Goal: Task Accomplishment & Management: Use online tool/utility

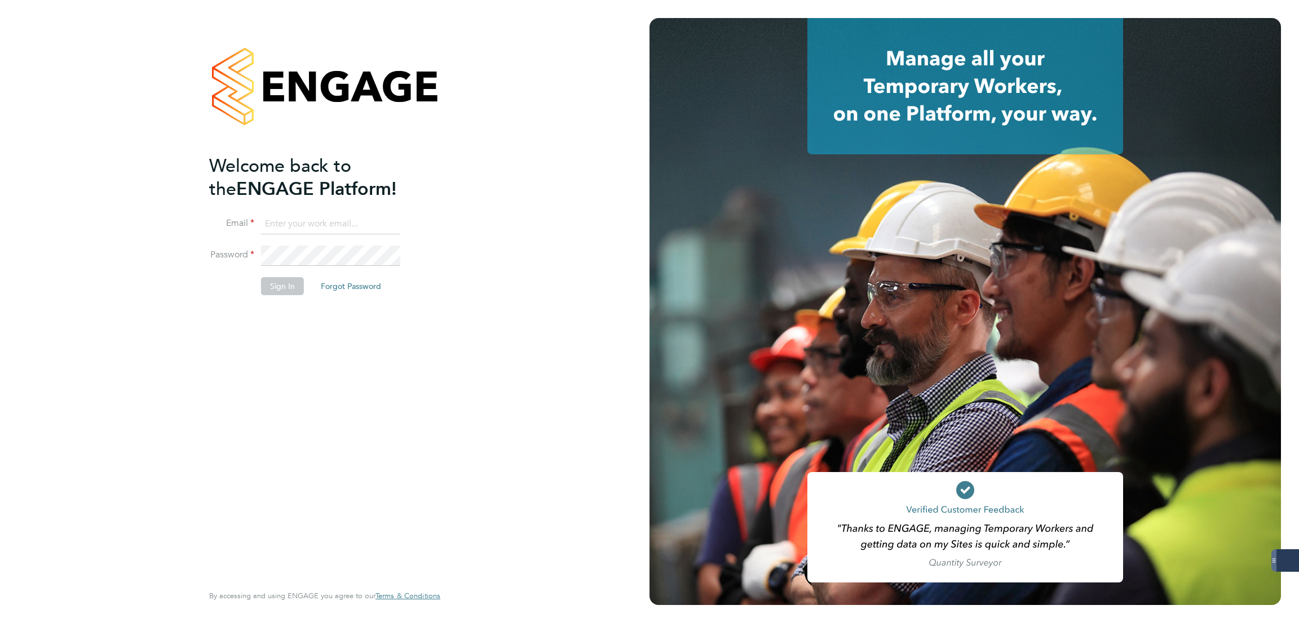
click at [340, 227] on input at bounding box center [330, 224] width 139 height 20
type input "george@mmpconsultancy.co.uk"
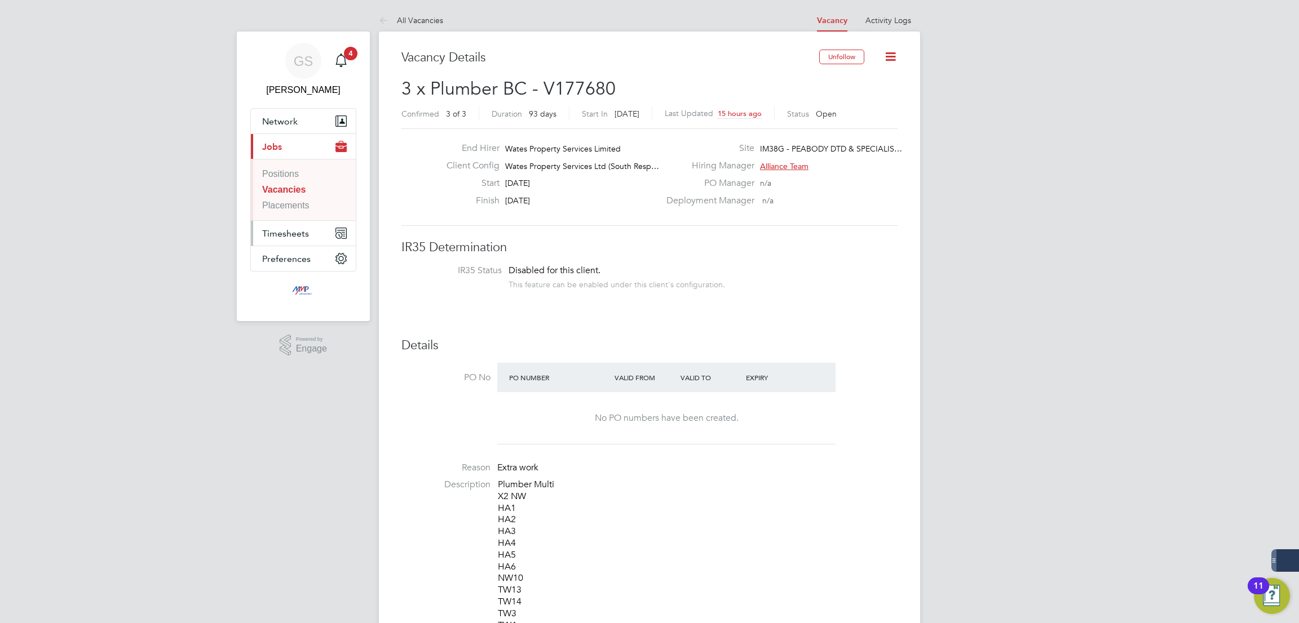
click at [285, 229] on span "Timesheets" at bounding box center [285, 233] width 47 height 11
click at [295, 204] on link "Timesheets" at bounding box center [285, 199] width 46 height 10
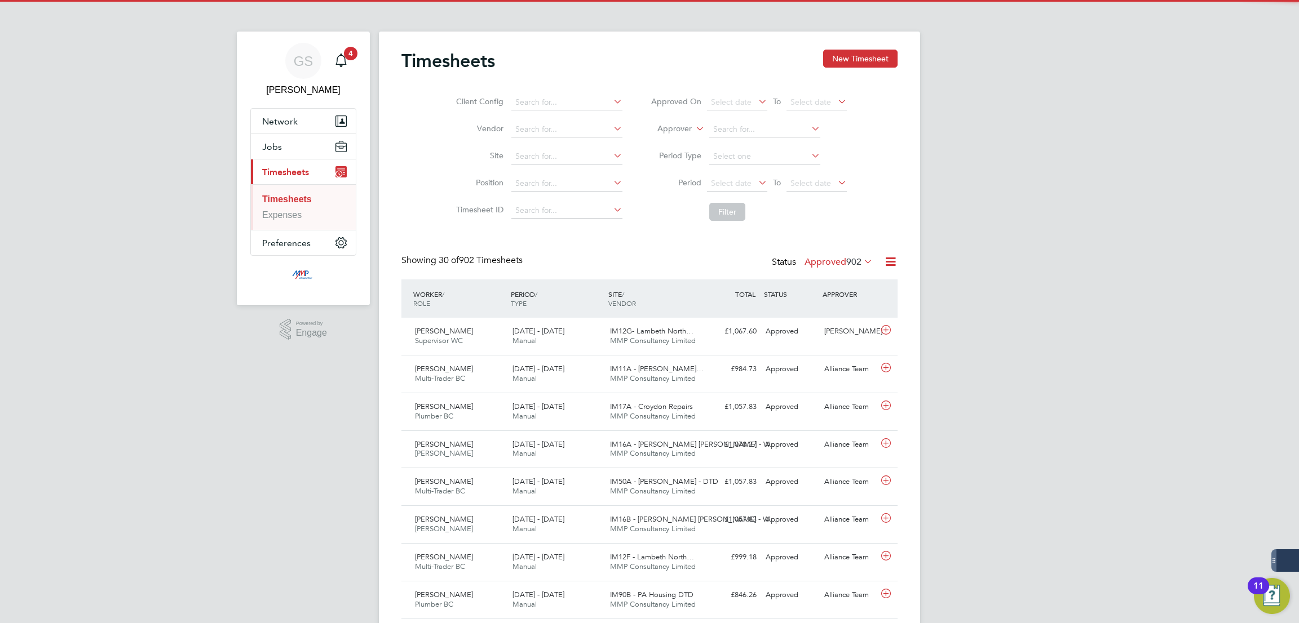
scroll to position [6, 5]
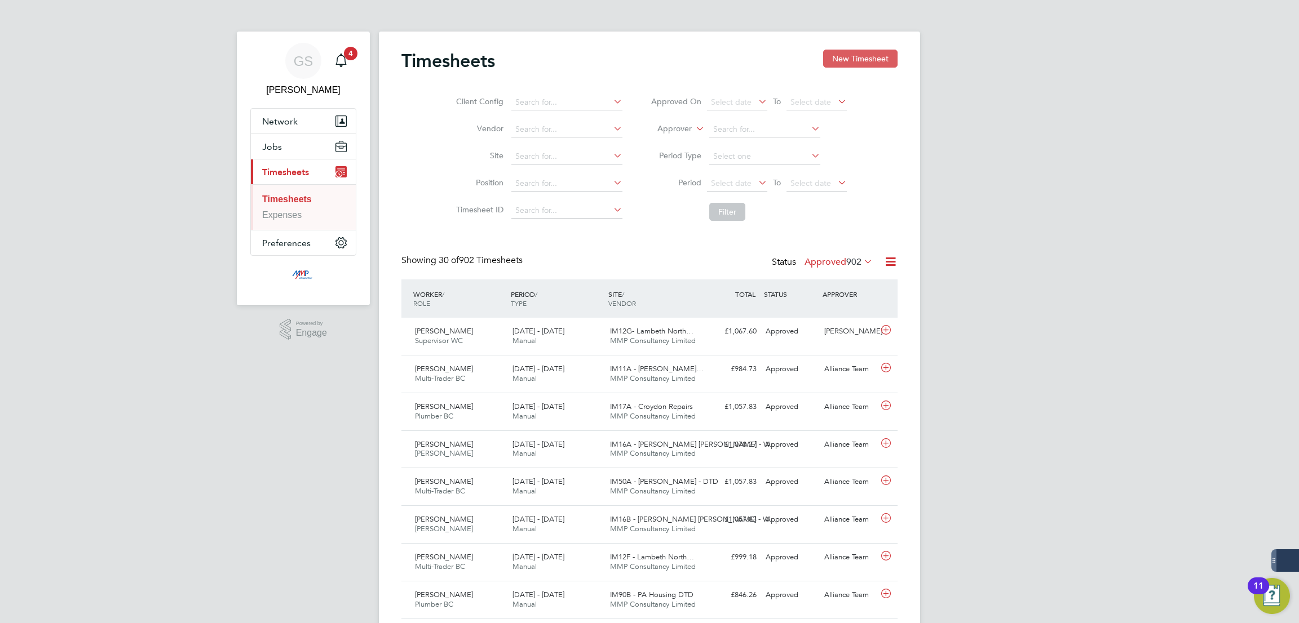
click at [851, 64] on button "New Timesheet" at bounding box center [860, 59] width 74 height 18
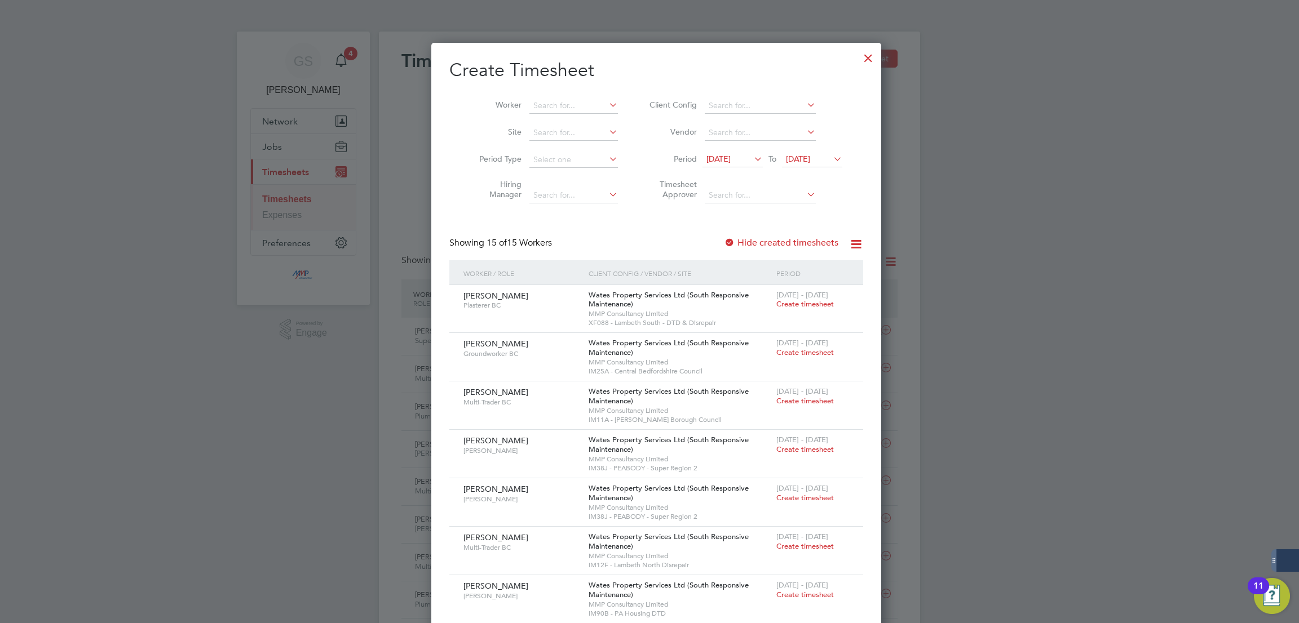
click at [858, 60] on div at bounding box center [868, 55] width 20 height 20
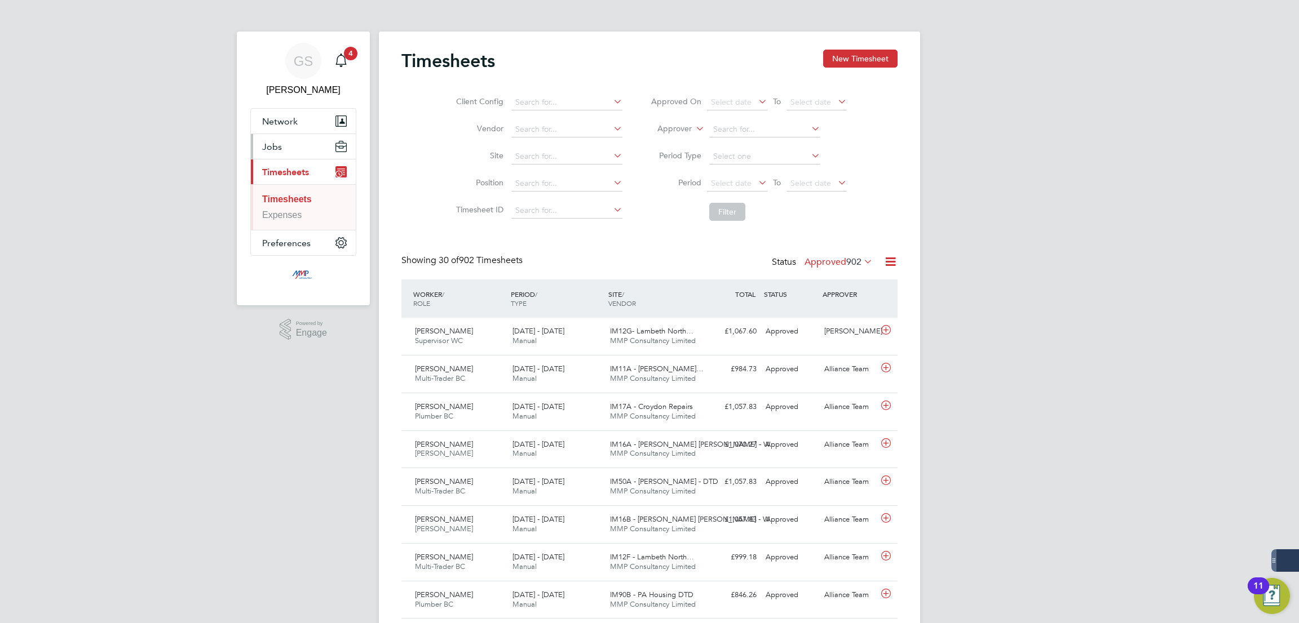
click at [276, 150] on span "Jobs" at bounding box center [272, 146] width 20 height 11
click at [285, 185] on link "Vacancies" at bounding box center [282, 190] width 41 height 10
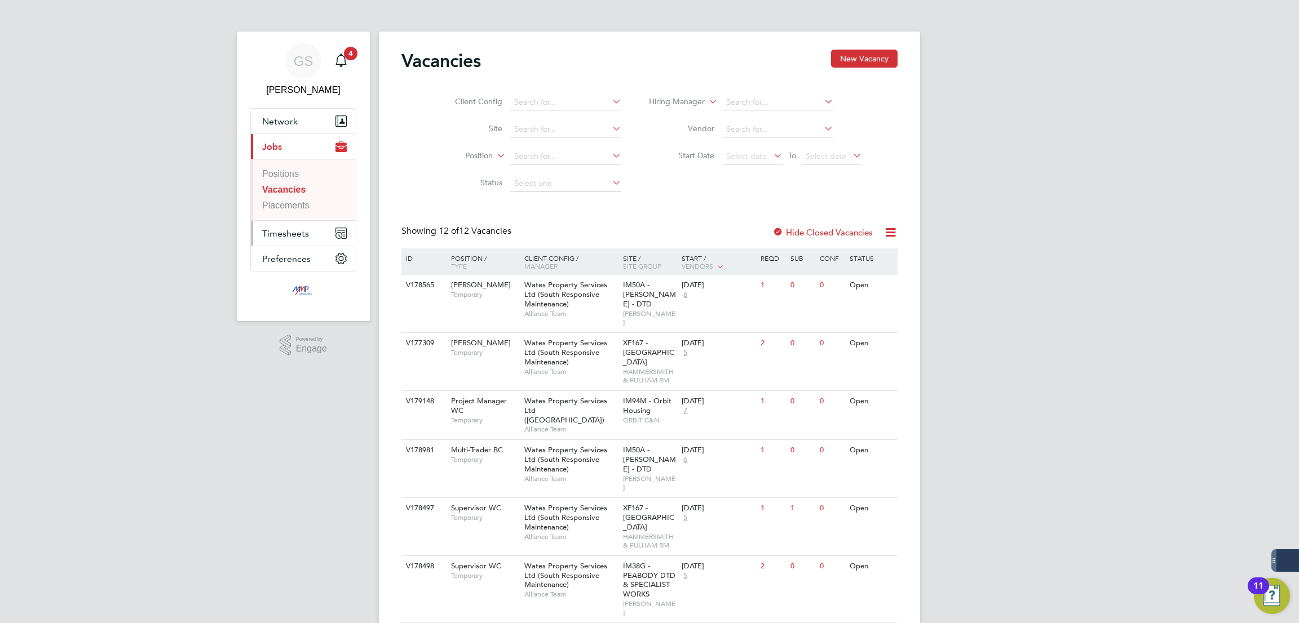
click at [289, 231] on span "Timesheets" at bounding box center [285, 233] width 47 height 11
click at [295, 203] on link "Timesheets" at bounding box center [285, 199] width 46 height 10
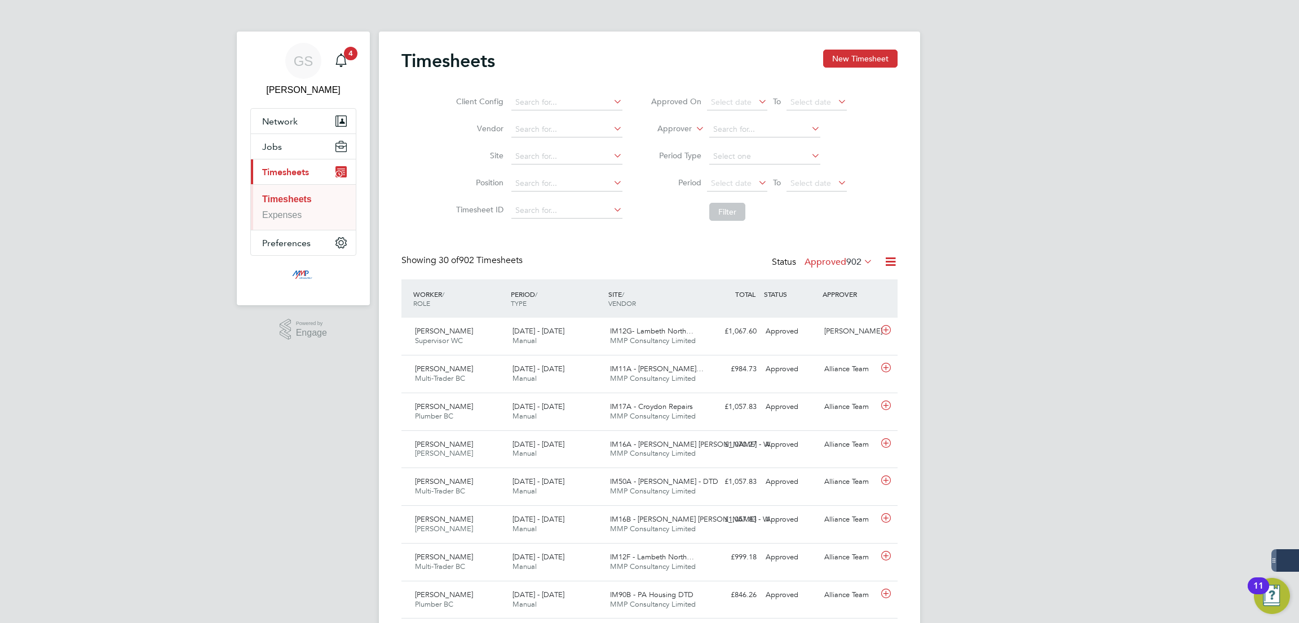
click at [880, 59] on button "New Timesheet" at bounding box center [860, 59] width 74 height 18
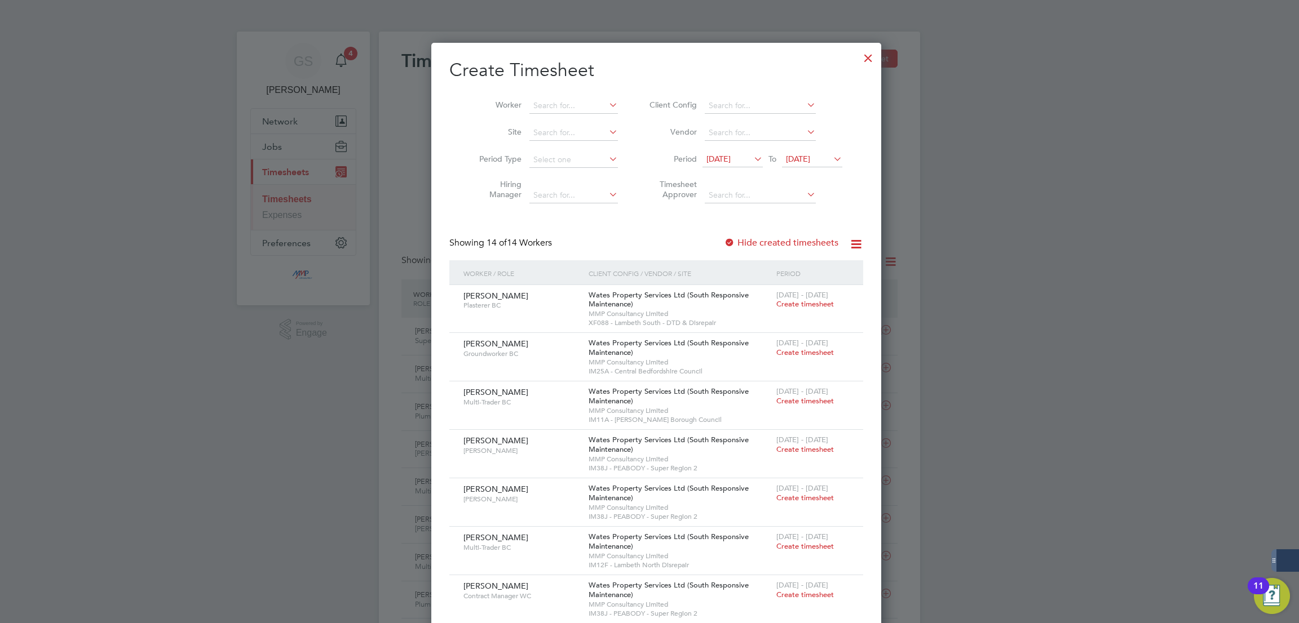
click at [793, 245] on label "Hide created timesheets" at bounding box center [781, 242] width 114 height 11
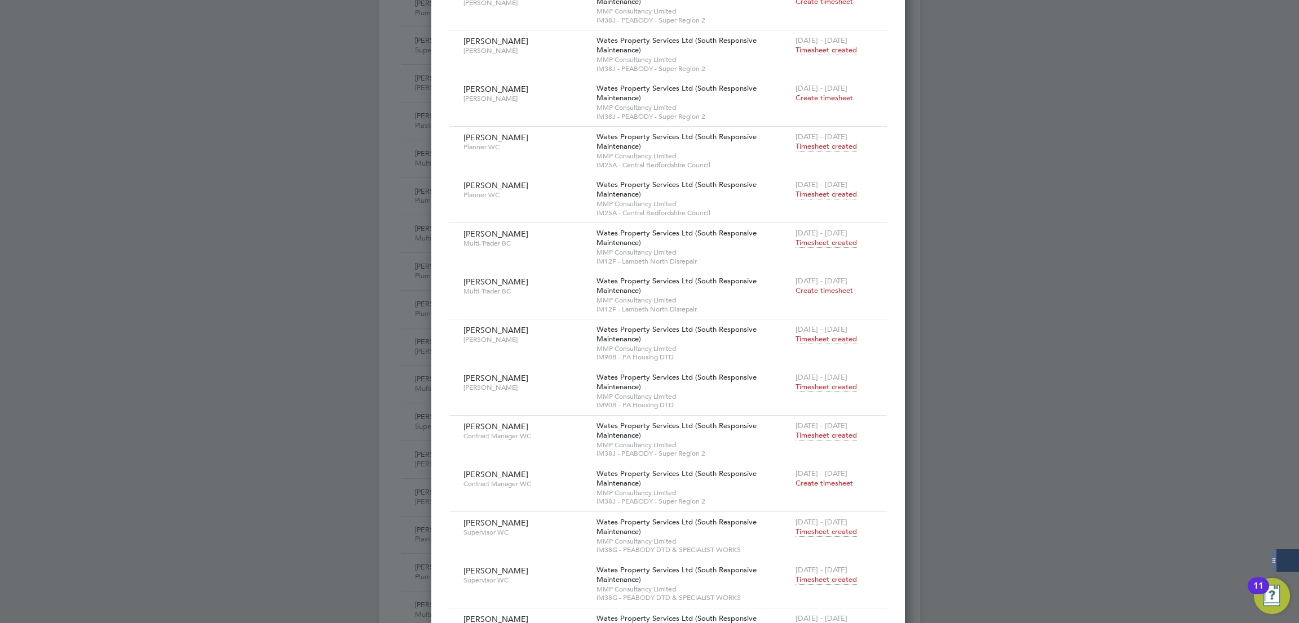
click at [796, 386] on span "Timesheet created" at bounding box center [825, 387] width 61 height 10
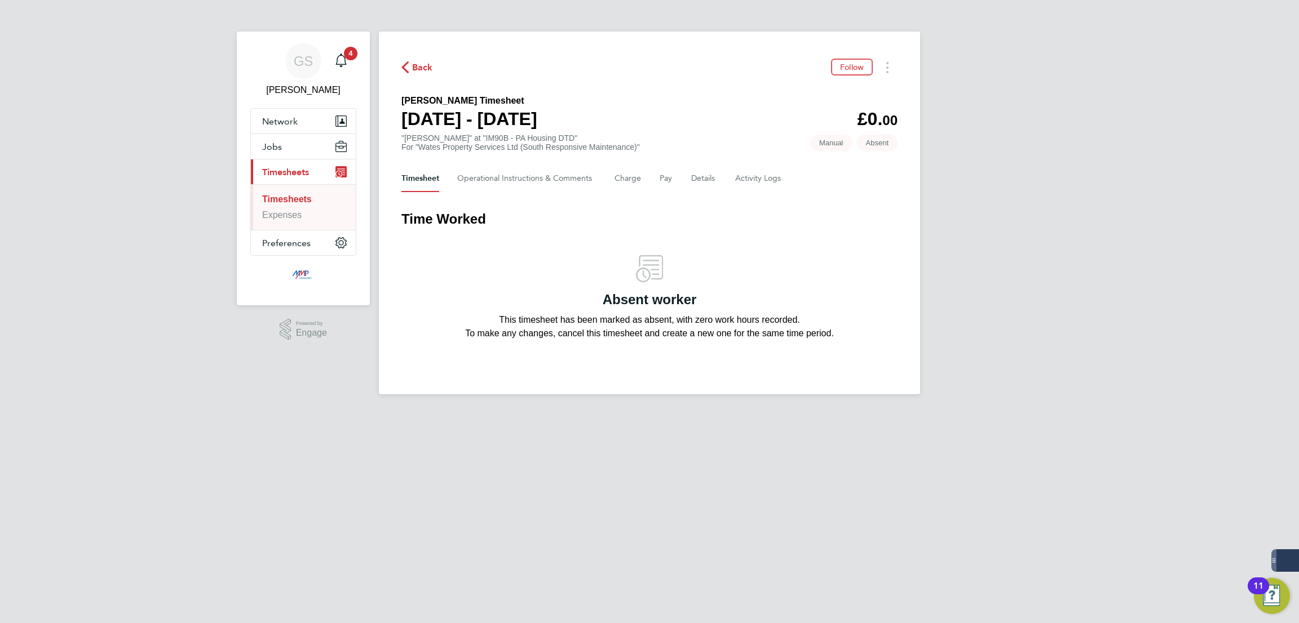
click at [304, 200] on link "Timesheets" at bounding box center [287, 199] width 50 height 10
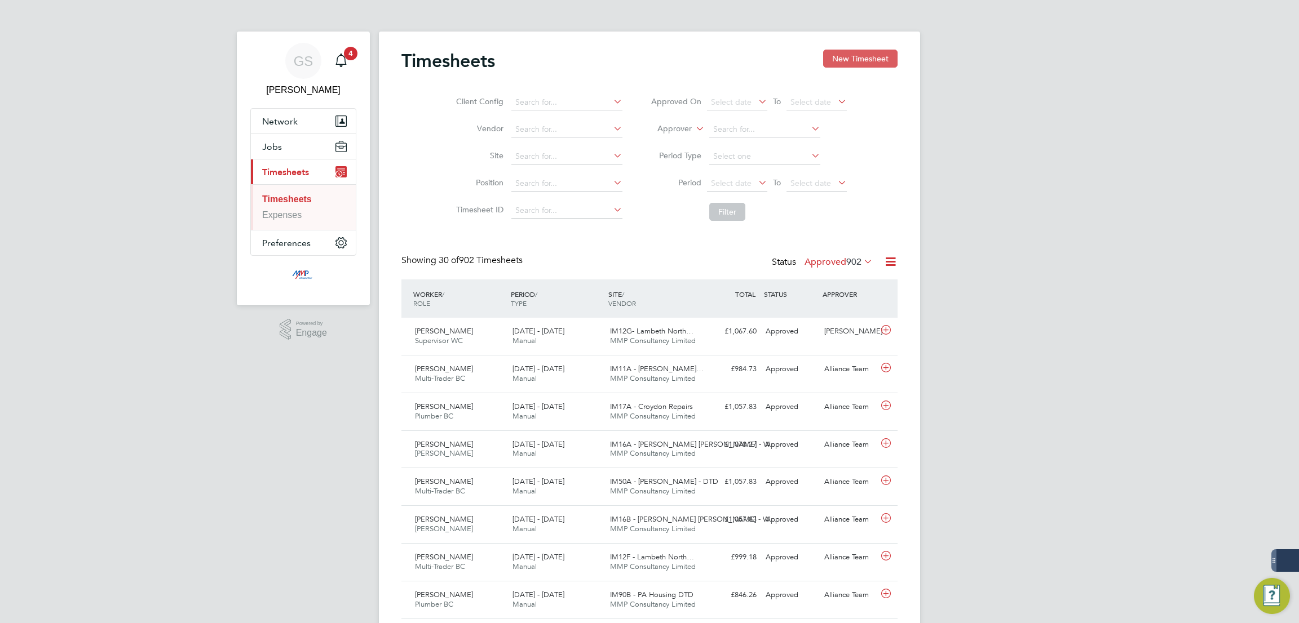
click at [850, 61] on button "New Timesheet" at bounding box center [860, 59] width 74 height 18
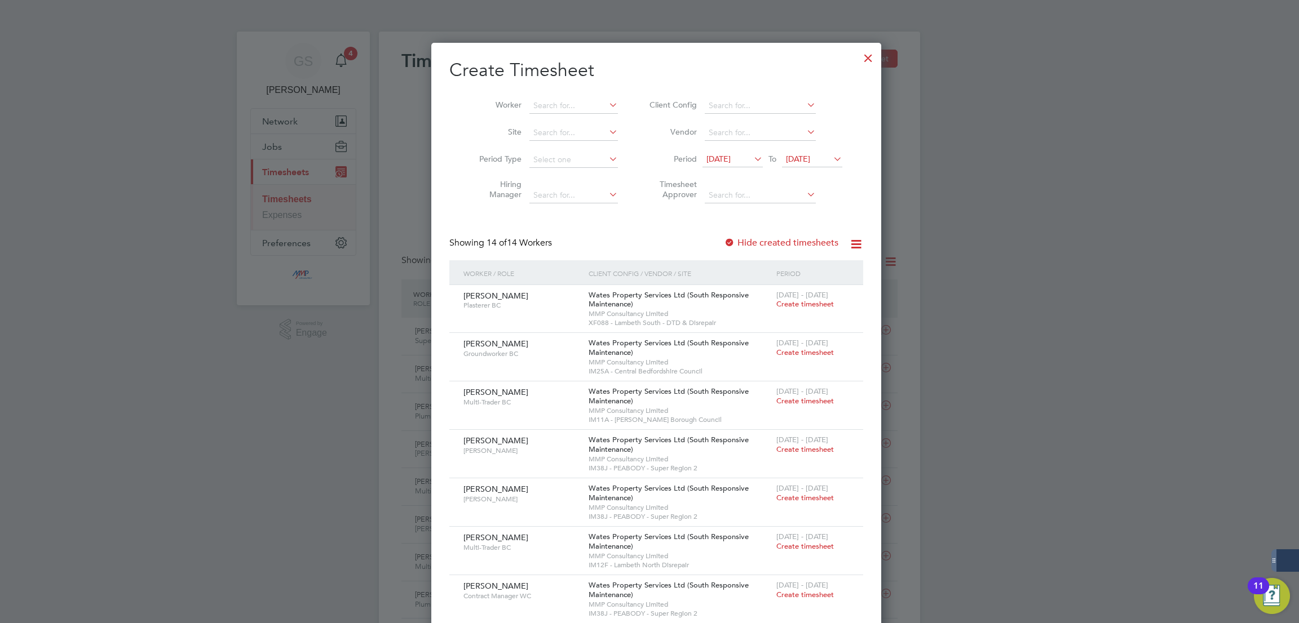
click at [858, 52] on div at bounding box center [868, 55] width 20 height 20
